Goal: Contribute content

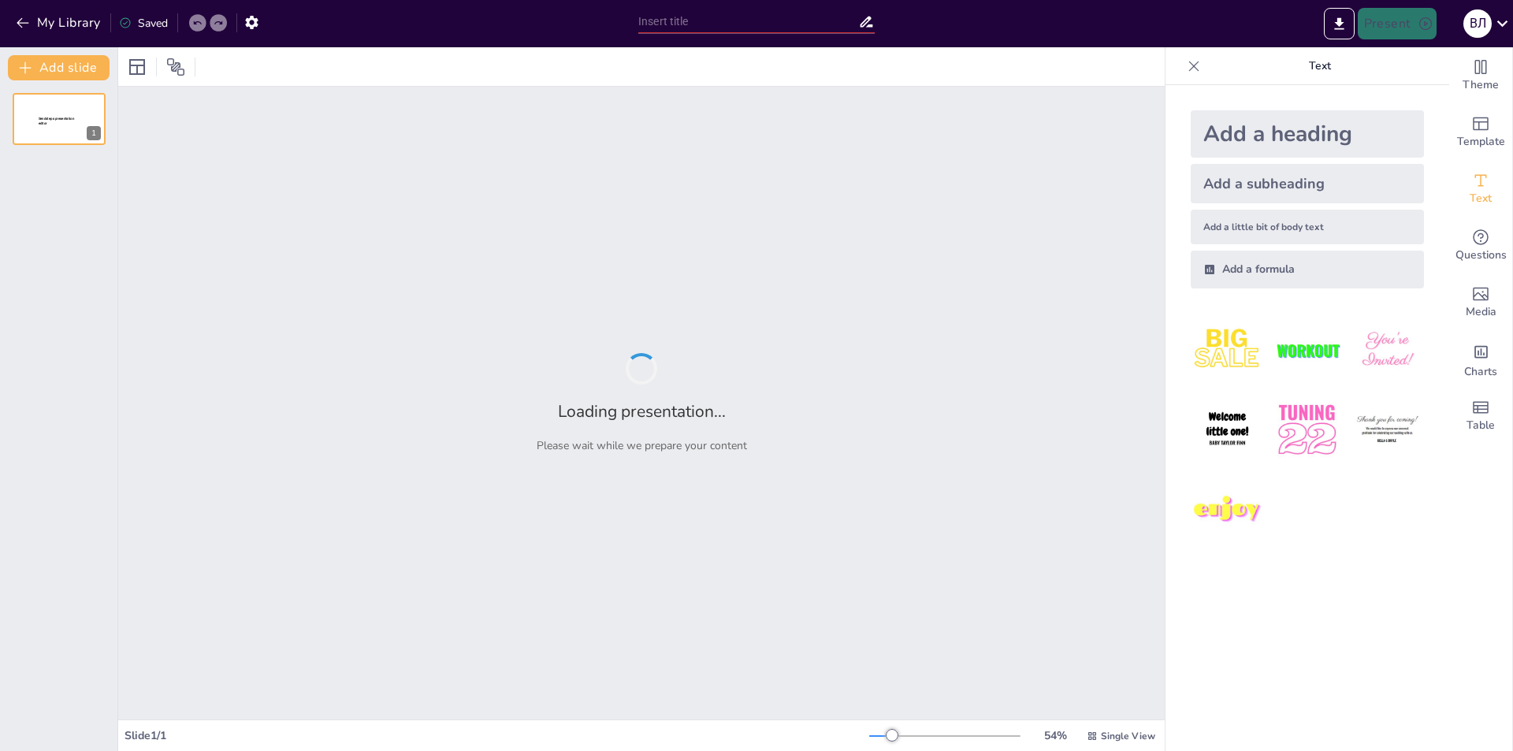
type input "Переваги та недоліки маркетингу в соціальних мережах"
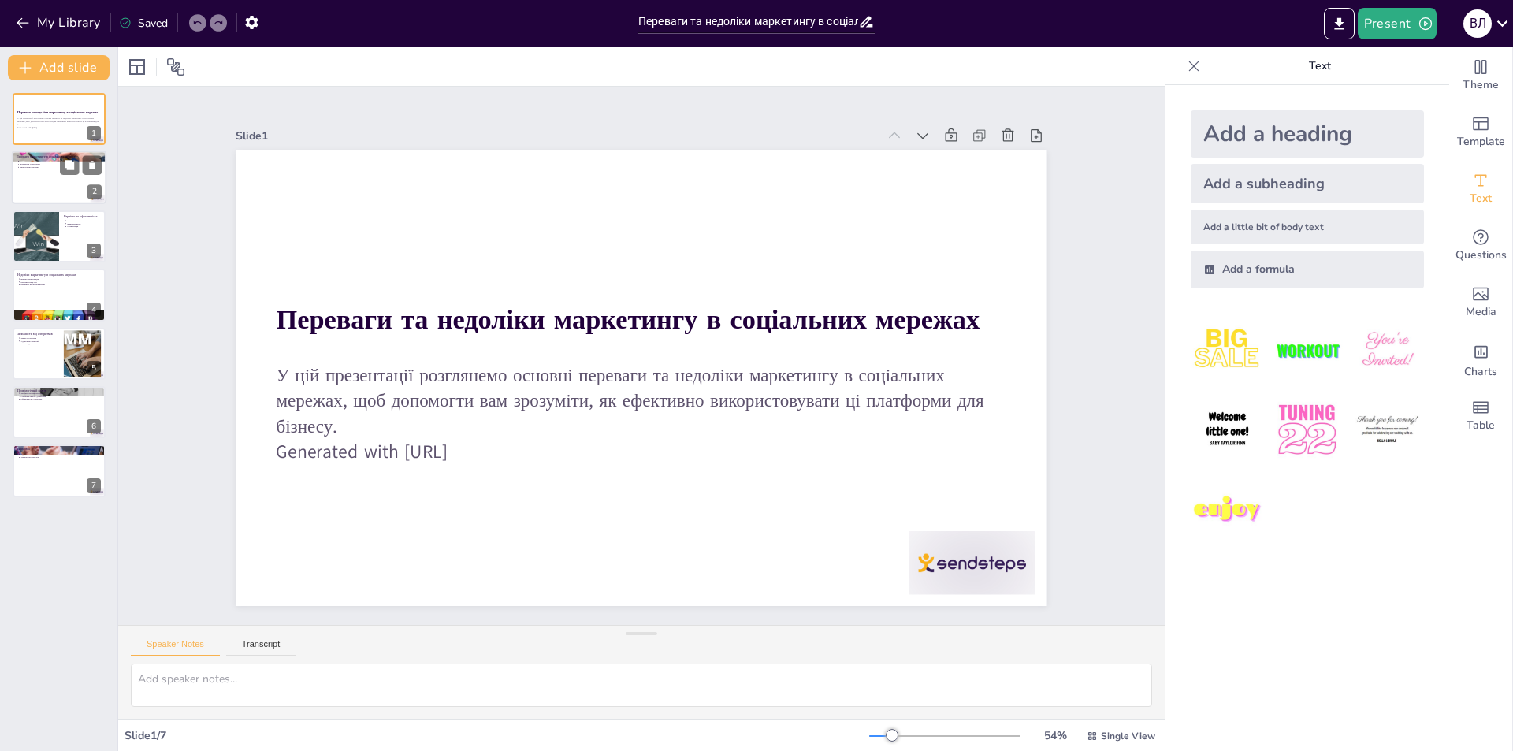
click at [52, 169] on div at bounding box center [59, 178] width 95 height 54
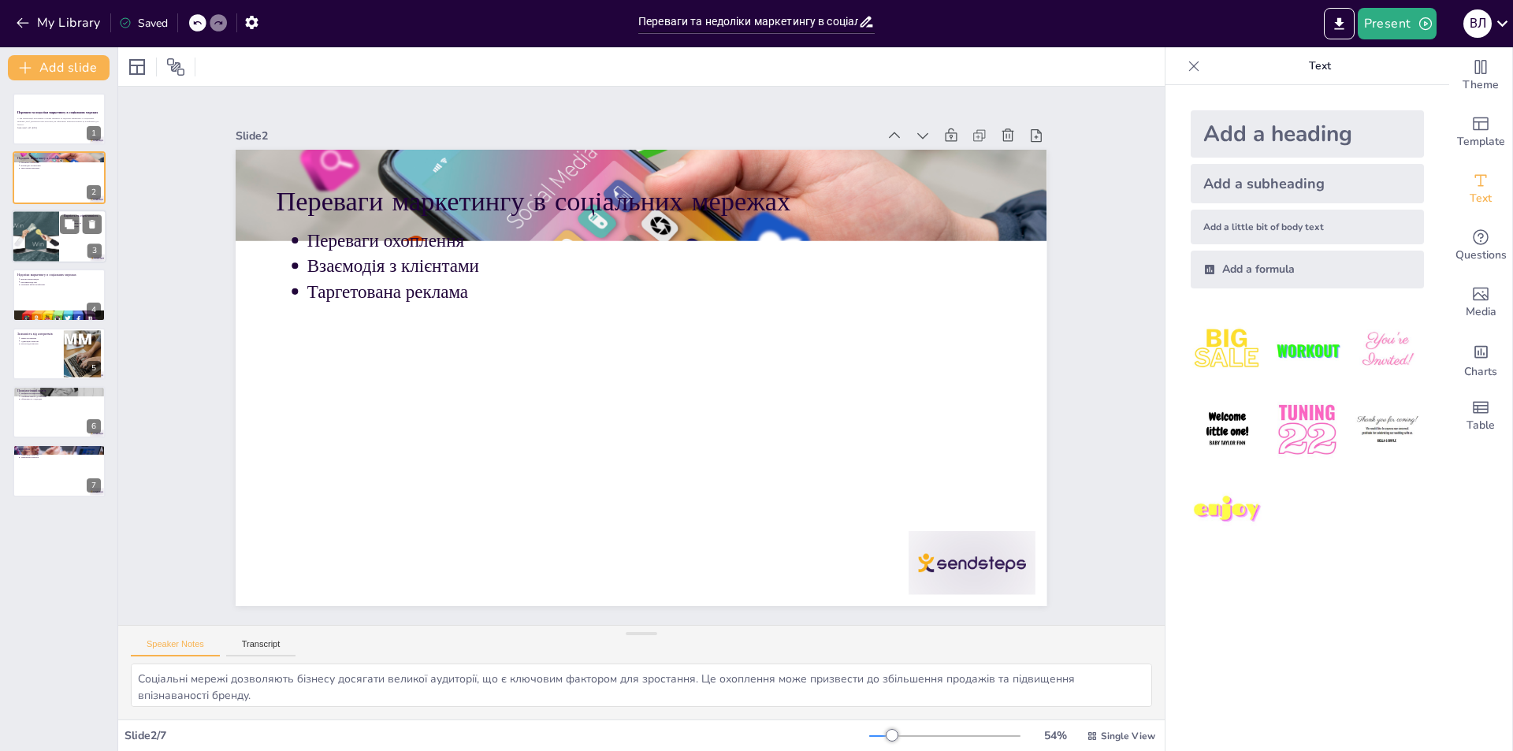
click at [52, 227] on div at bounding box center [36, 237] width 54 height 54
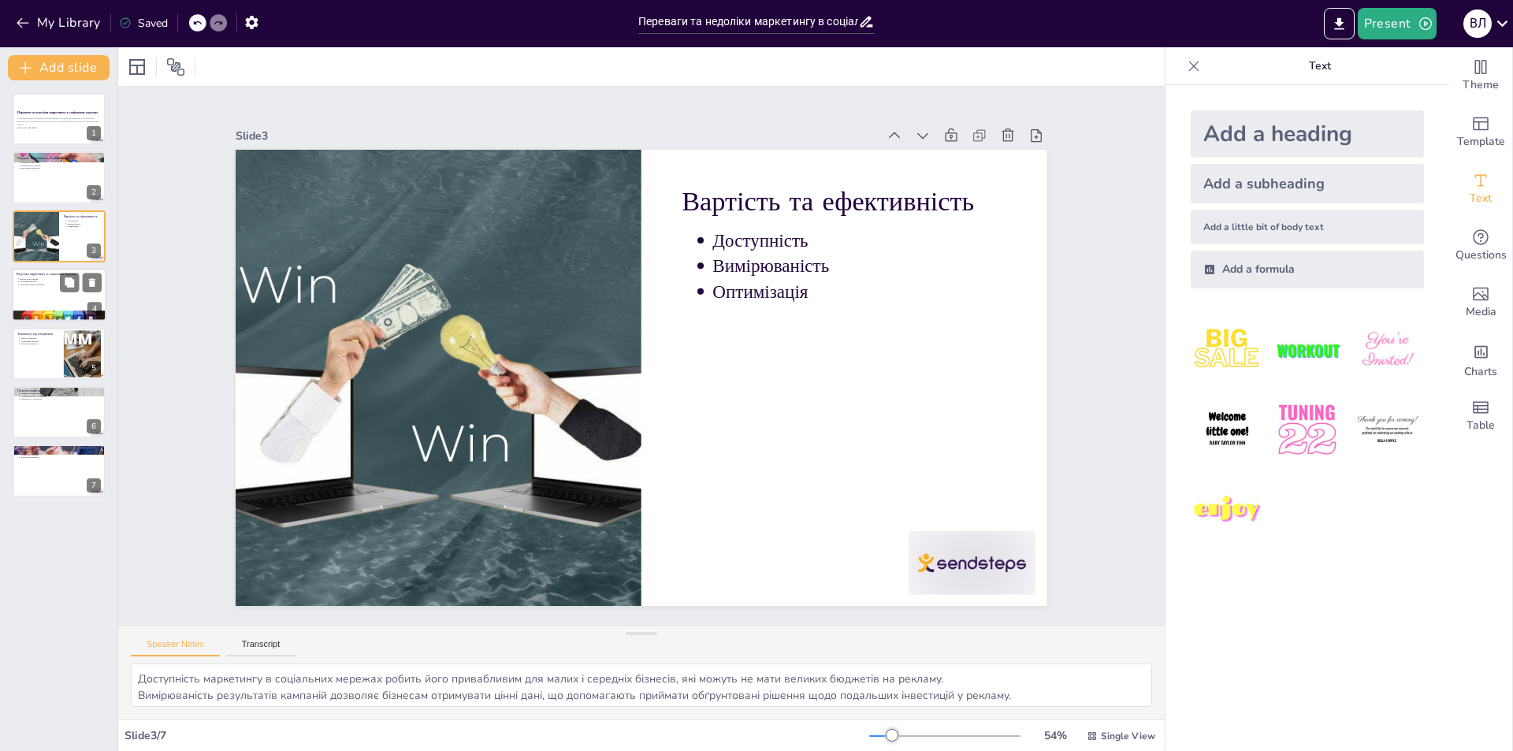
click at [58, 311] on div at bounding box center [59, 316] width 95 height 38
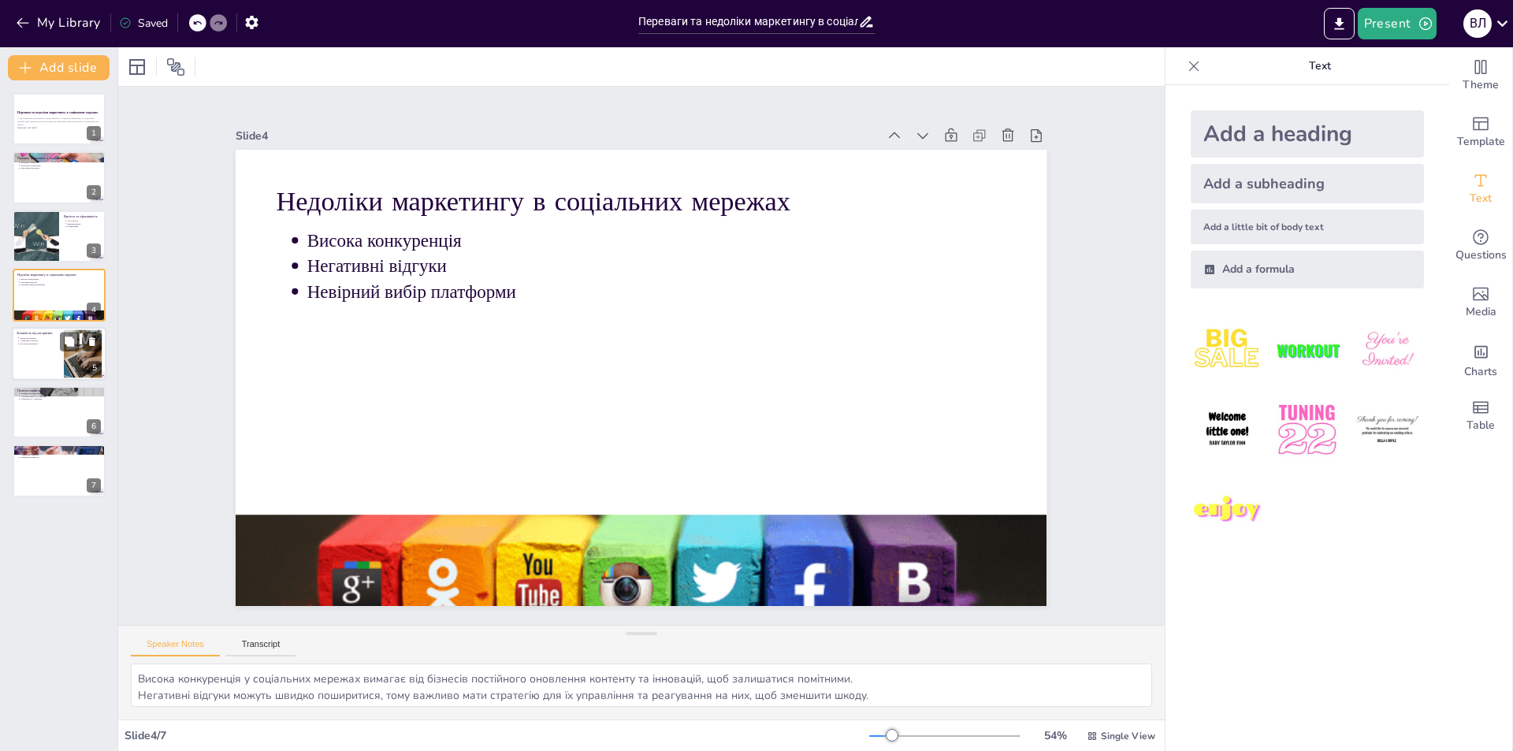
click at [51, 361] on div at bounding box center [59, 354] width 95 height 54
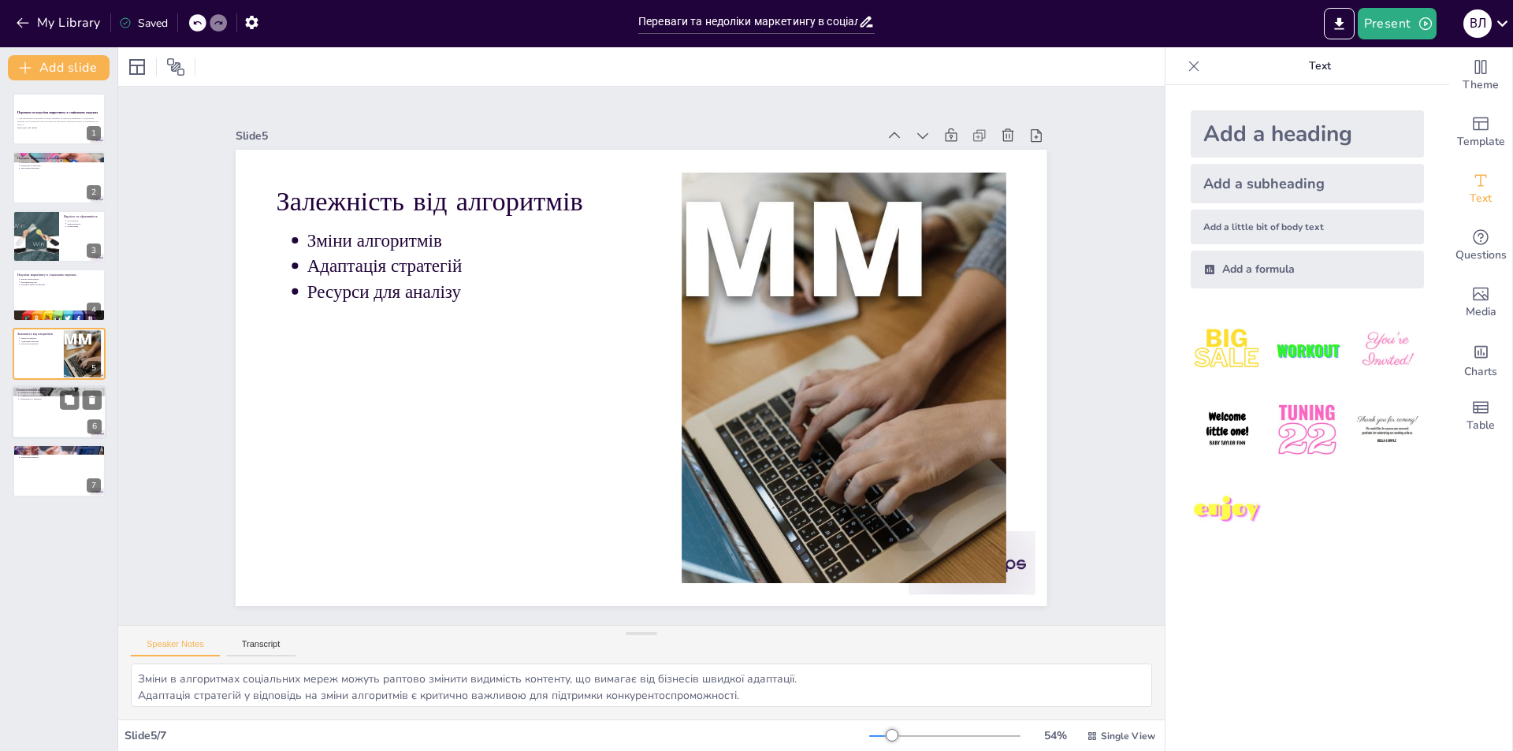
click at [56, 415] on div at bounding box center [59, 412] width 95 height 54
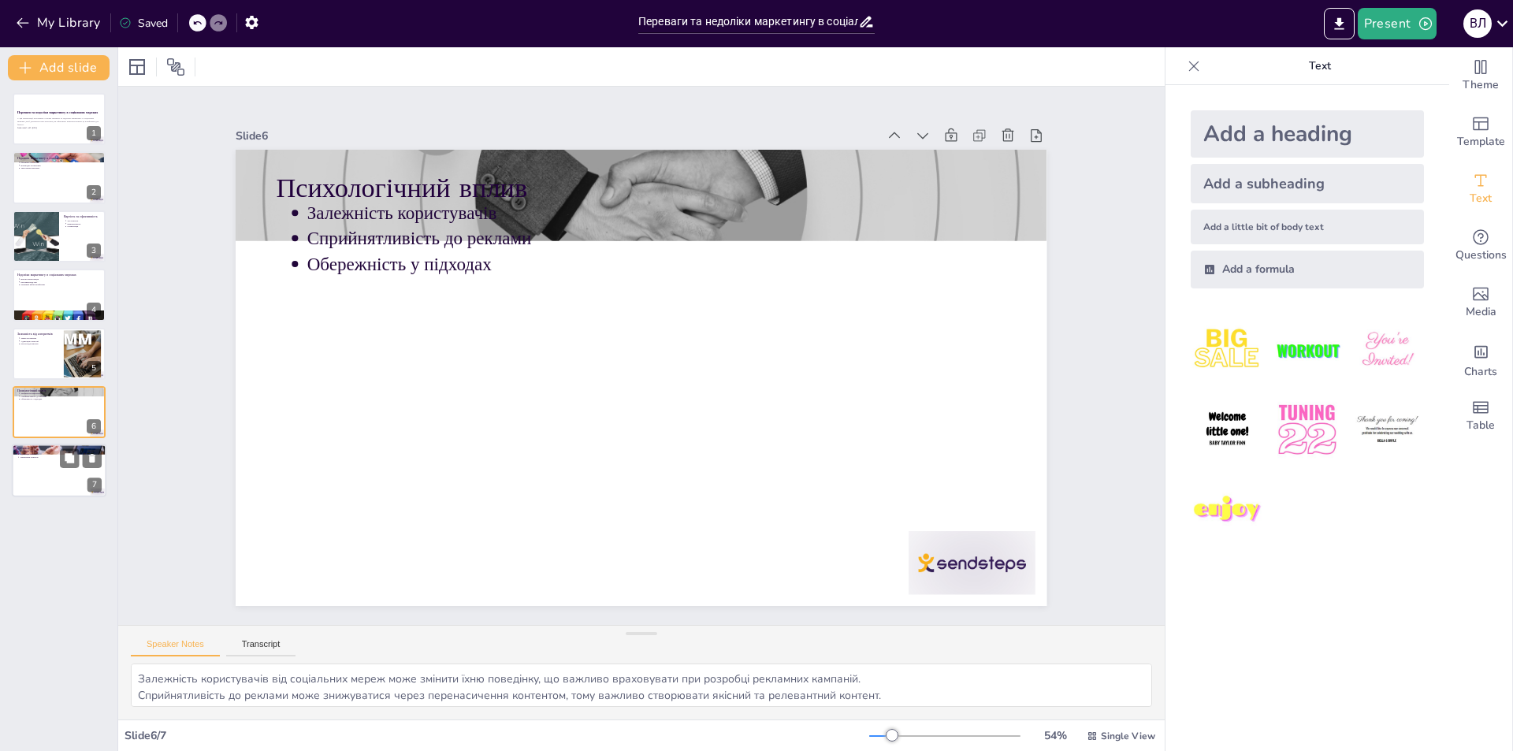
click at [35, 466] on div at bounding box center [59, 471] width 95 height 54
type textarea "Розуміння переваг та недоліків маркетингу в соціальних мережах є критично важли…"
